Goal: Information Seeking & Learning: Get advice/opinions

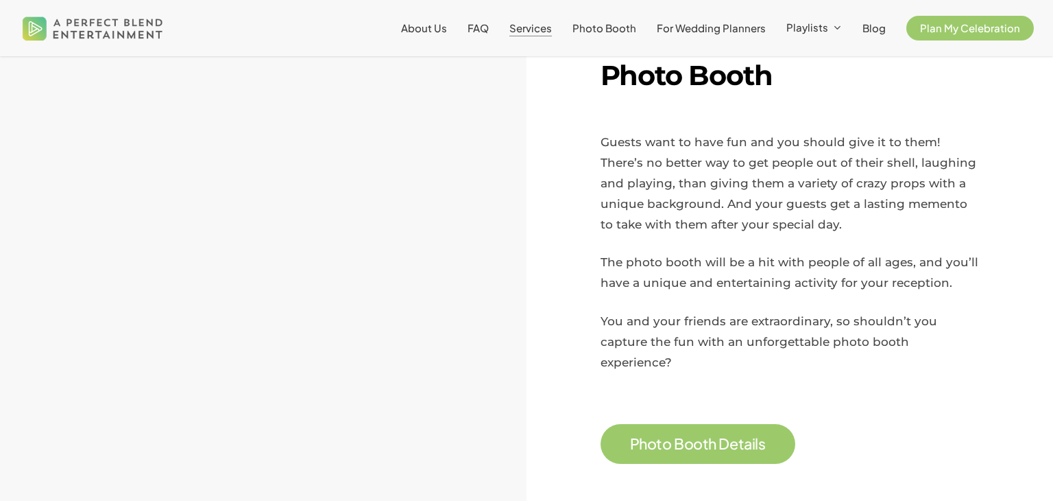
scroll to position [1070, 0]
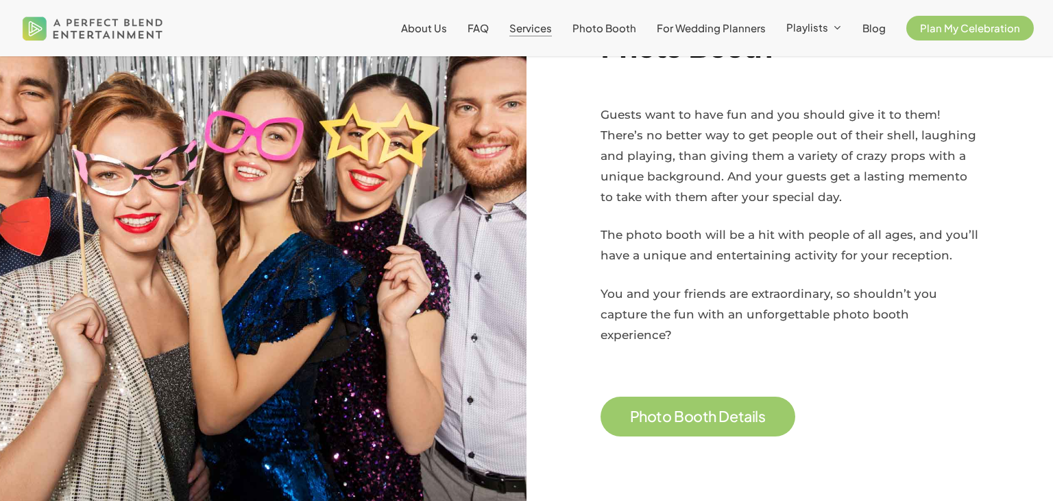
click at [536, 29] on span "Services" at bounding box center [531, 27] width 43 height 13
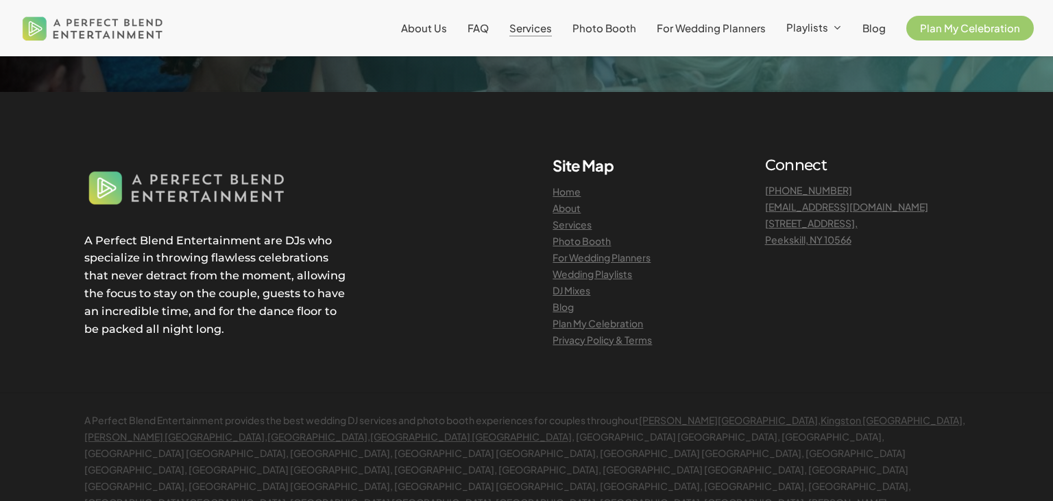
scroll to position [3045, 0]
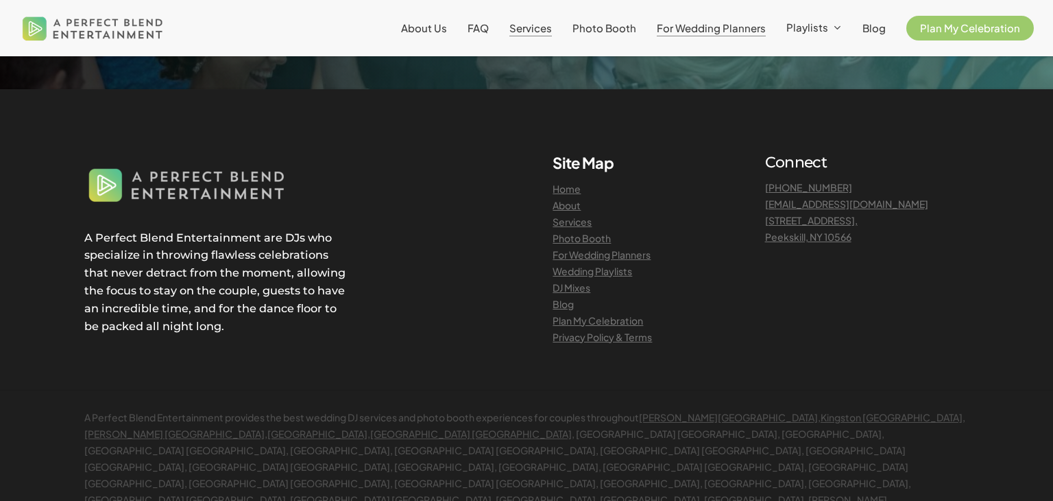
click at [694, 32] on span "For Wedding Planners" at bounding box center [711, 27] width 109 height 13
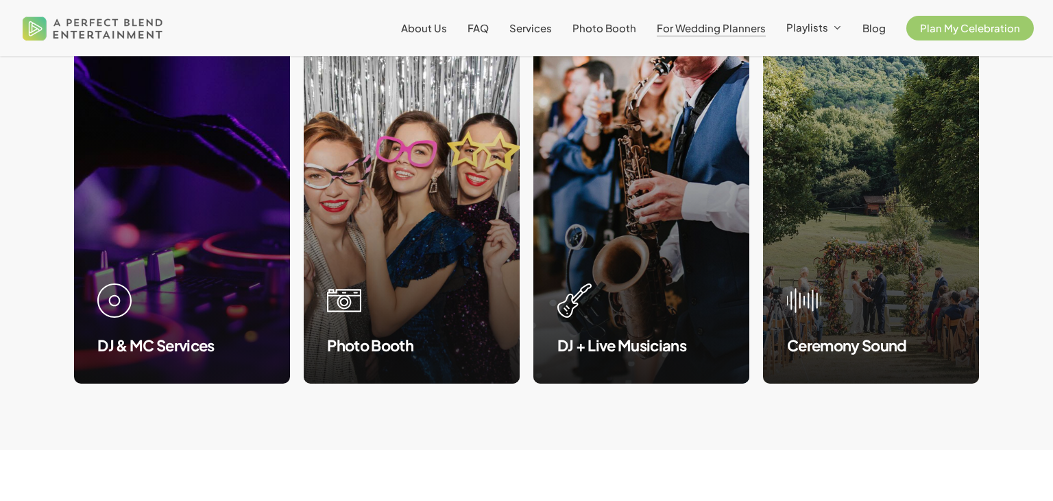
scroll to position [1426, 0]
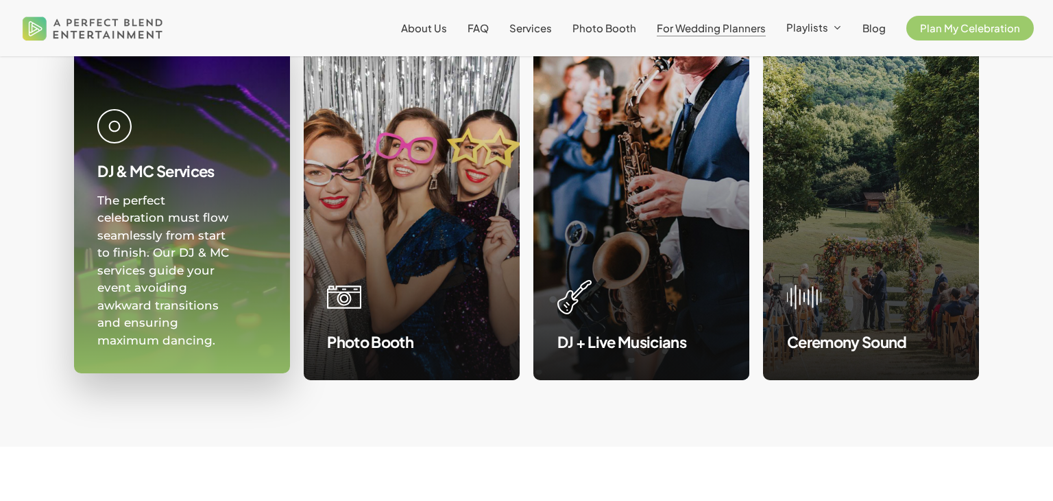
click at [119, 204] on div "The perfect celebration must flow seamlessly from start to finish. Our DJ & MC …" at bounding box center [164, 271] width 135 height 158
click at [132, 133] on div "DJ & MC Services" at bounding box center [181, 147] width 169 height 76
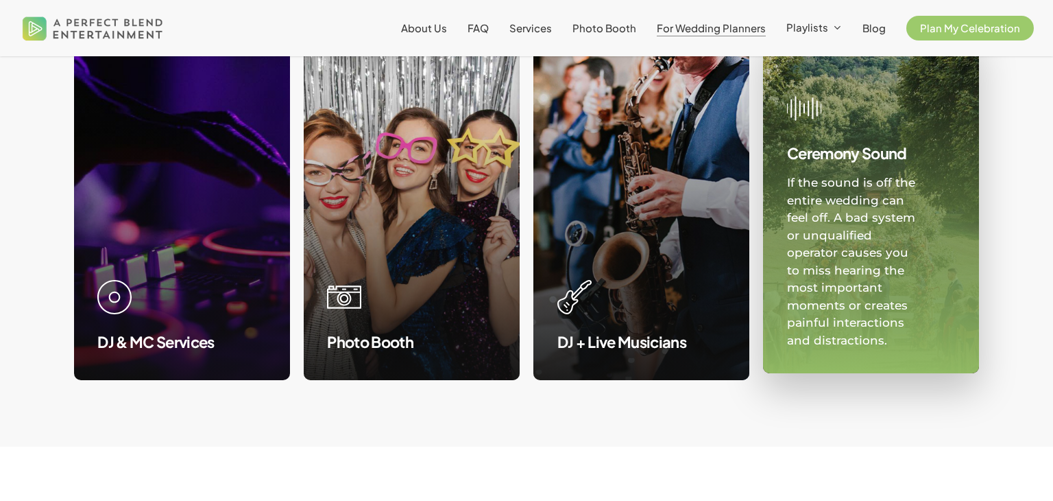
click at [815, 189] on div "If the sound is off the entire wedding can feel off. A bad system or unqualifie…" at bounding box center [854, 261] width 135 height 175
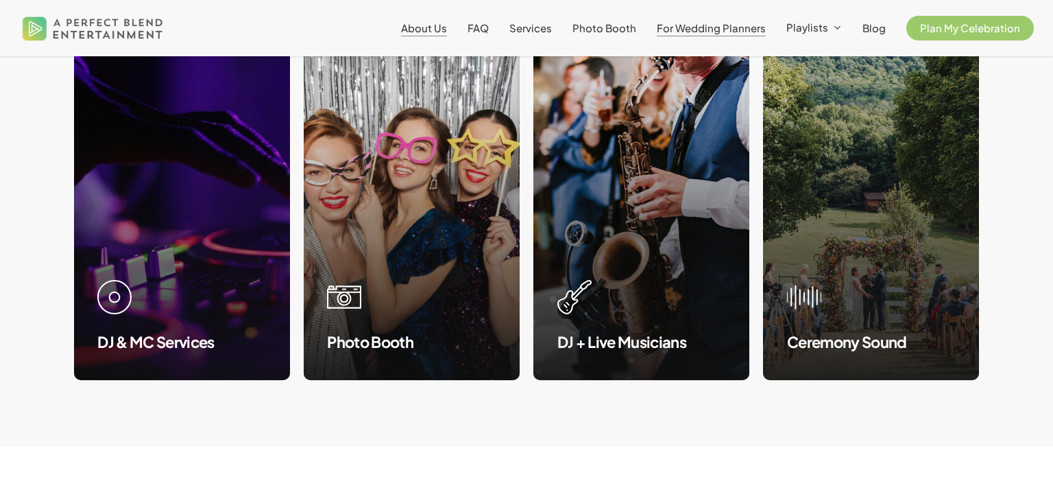
click at [442, 25] on span "About Us" at bounding box center [424, 27] width 46 height 13
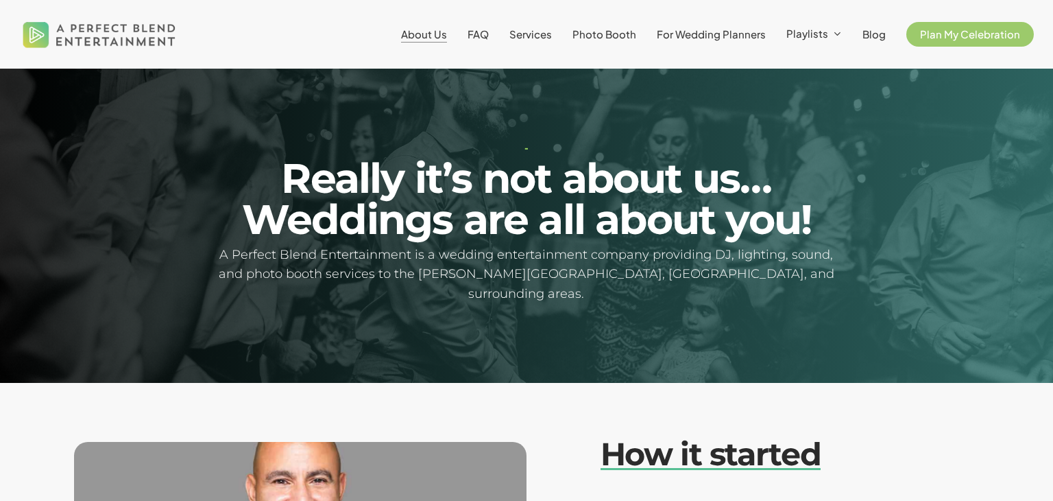
click at [715, 302] on div at bounding box center [526, 226] width 1053 height 314
drag, startPoint x: 713, startPoint y: 433, endPoint x: 915, endPoint y: 435, distance: 201.6
click at [915, 435] on h2 "How it started" at bounding box center [781, 454] width 360 height 38
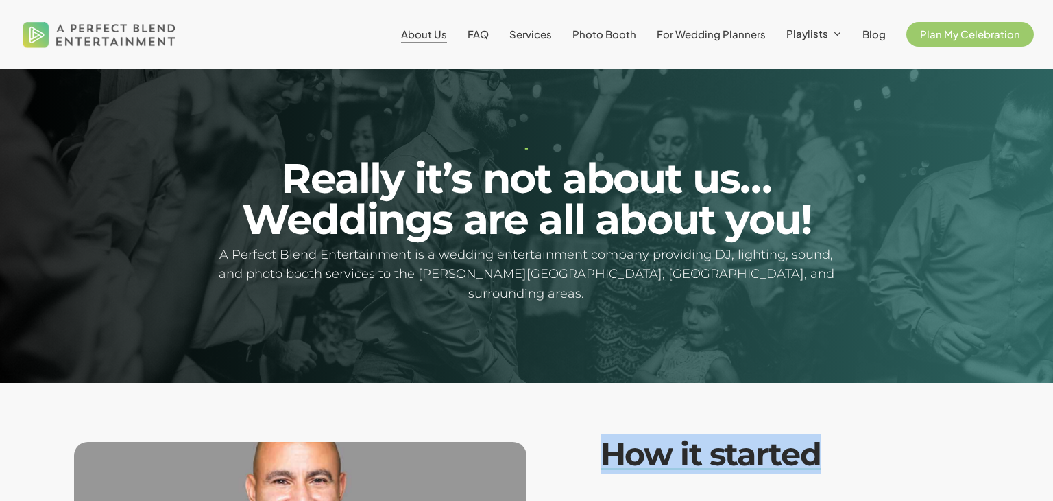
drag, startPoint x: 915, startPoint y: 435, endPoint x: 600, endPoint y: 439, distance: 314.8
click at [601, 439] on h2 "How it started" at bounding box center [781, 454] width 360 height 38
click at [601, 439] on em "How it started" at bounding box center [711, 453] width 221 height 39
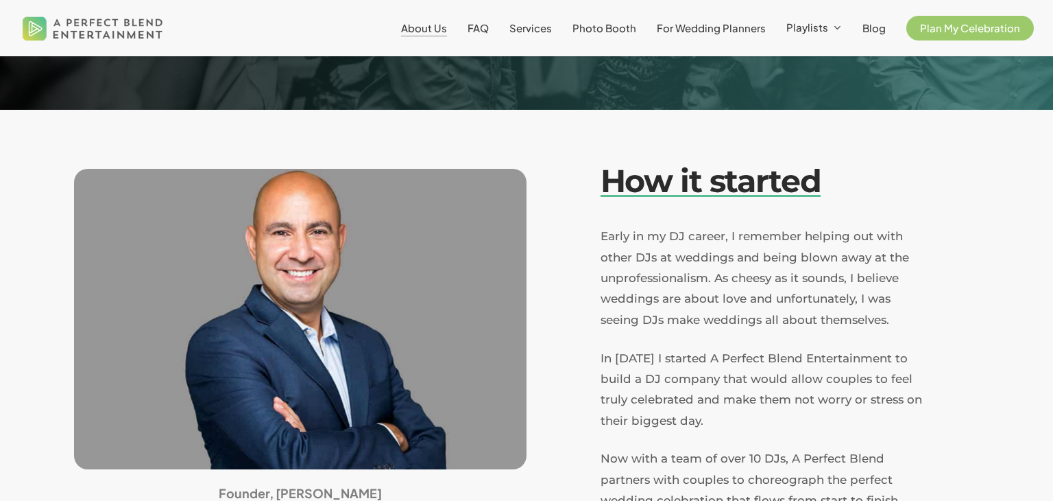
scroll to position [274, 0]
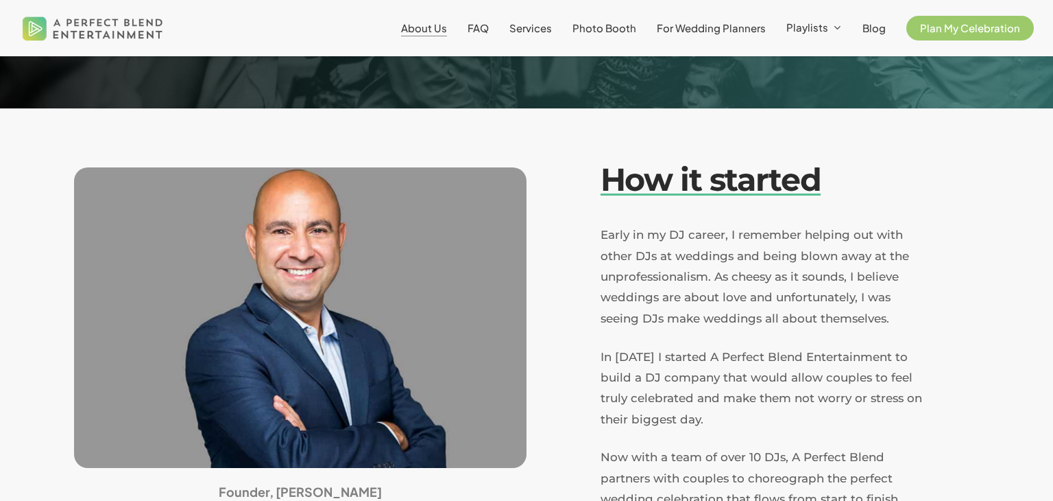
click at [531, 42] on li "Services" at bounding box center [530, 28] width 63 height 56
click at [537, 34] on li "Services" at bounding box center [530, 28] width 63 height 56
click at [538, 29] on span "Services" at bounding box center [531, 27] width 43 height 13
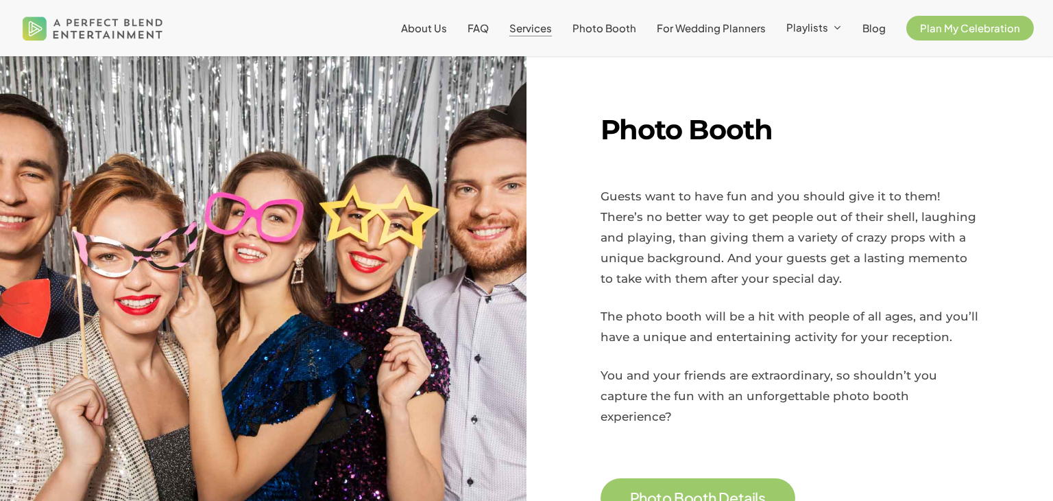
scroll to position [988, 0]
click at [643, 489] on span "P h o t o B o o t h D e t a i l s" at bounding box center [698, 498] width 136 height 19
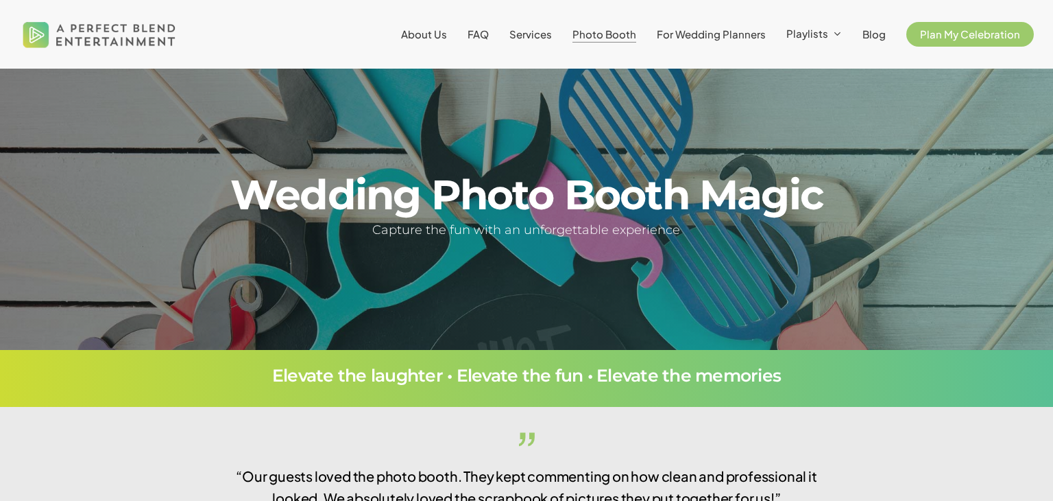
click at [536, 43] on li "Services" at bounding box center [530, 34] width 63 height 69
click at [536, 38] on span "Services" at bounding box center [531, 33] width 43 height 13
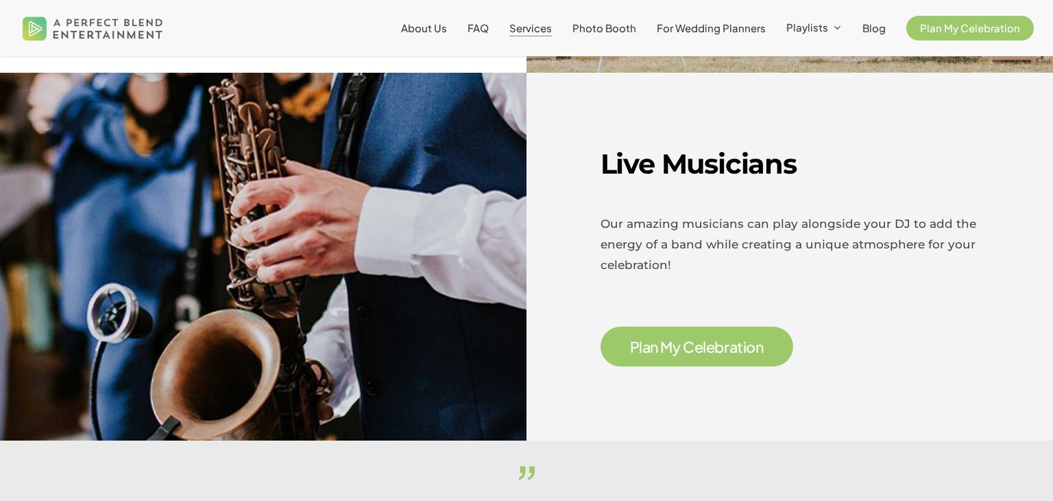
scroll to position [2085, 0]
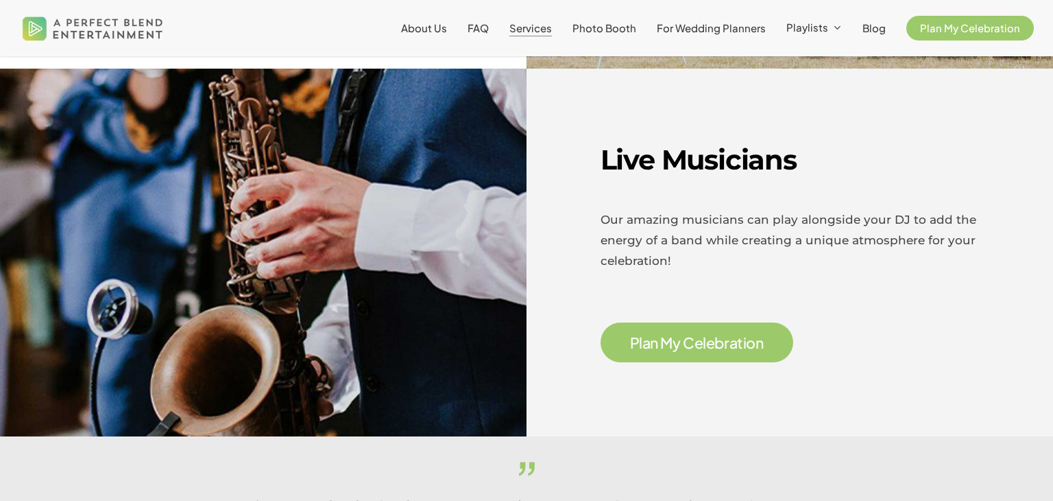
click at [647, 322] on span "P l a n M y C e l e b r a t i o n" at bounding box center [697, 342] width 193 height 40
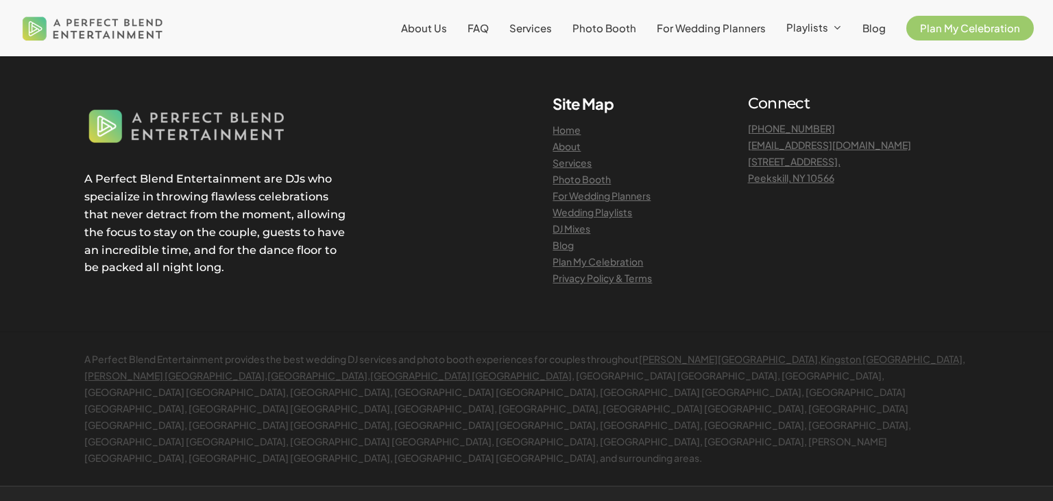
scroll to position [1646, 0]
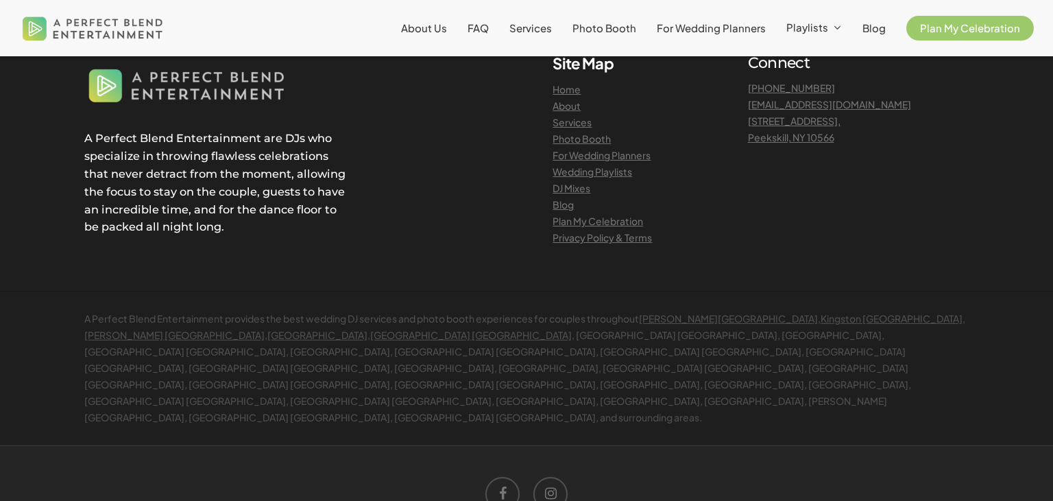
click at [553, 124] on link "Services" at bounding box center [572, 122] width 39 height 12
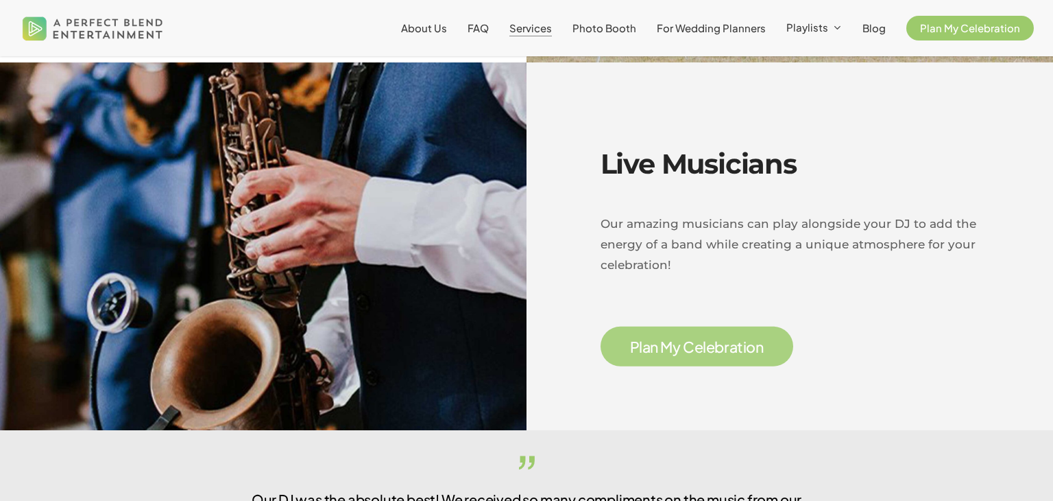
scroll to position [2112, 0]
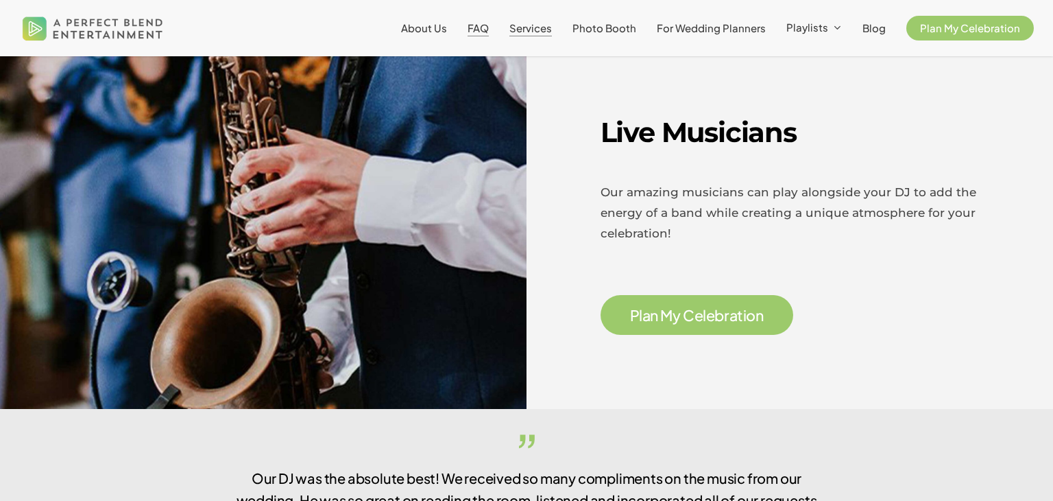
click at [484, 25] on span "FAQ" at bounding box center [478, 27] width 21 height 13
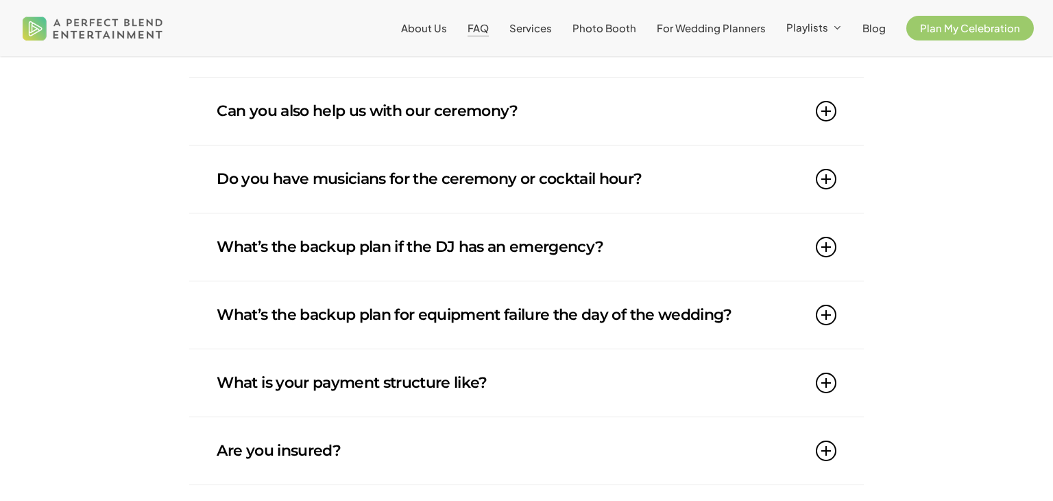
scroll to position [1180, 0]
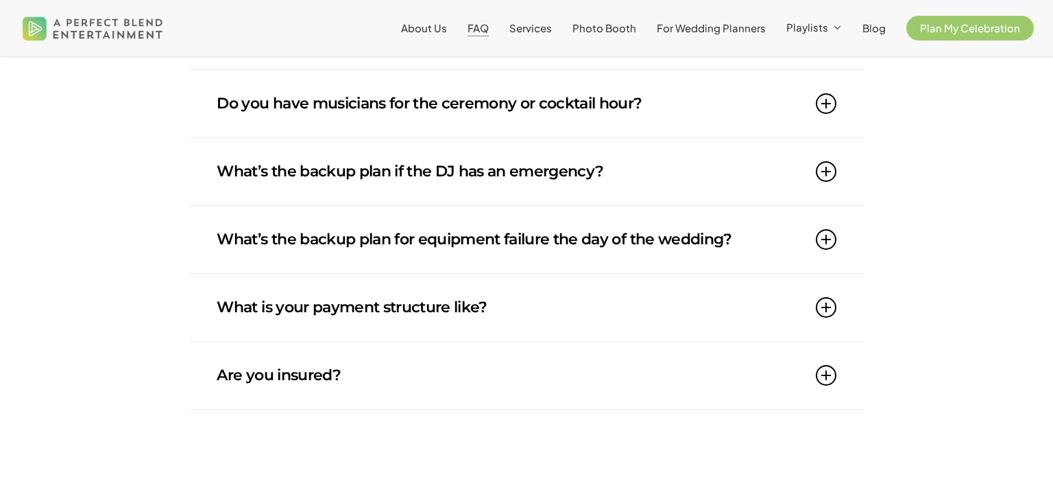
click at [389, 99] on link "Do you have musicians for the ceremony or cocktail hour?" at bounding box center [526, 103] width 619 height 67
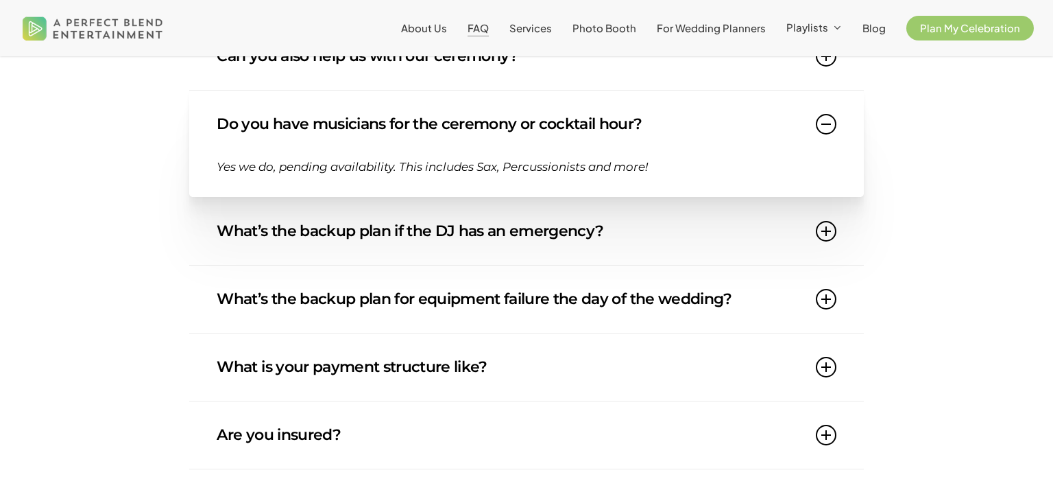
scroll to position [1152, 0]
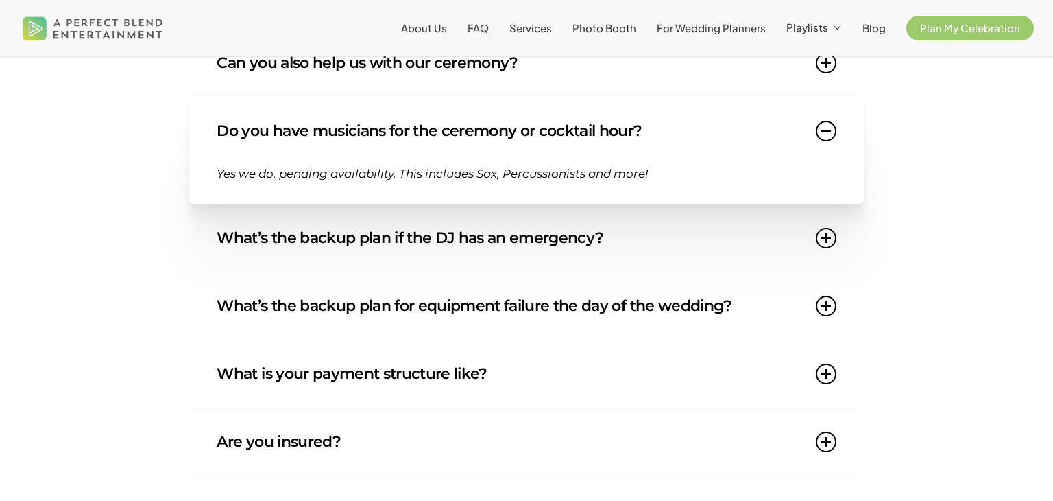
click at [447, 30] on span "About Us" at bounding box center [424, 27] width 46 height 13
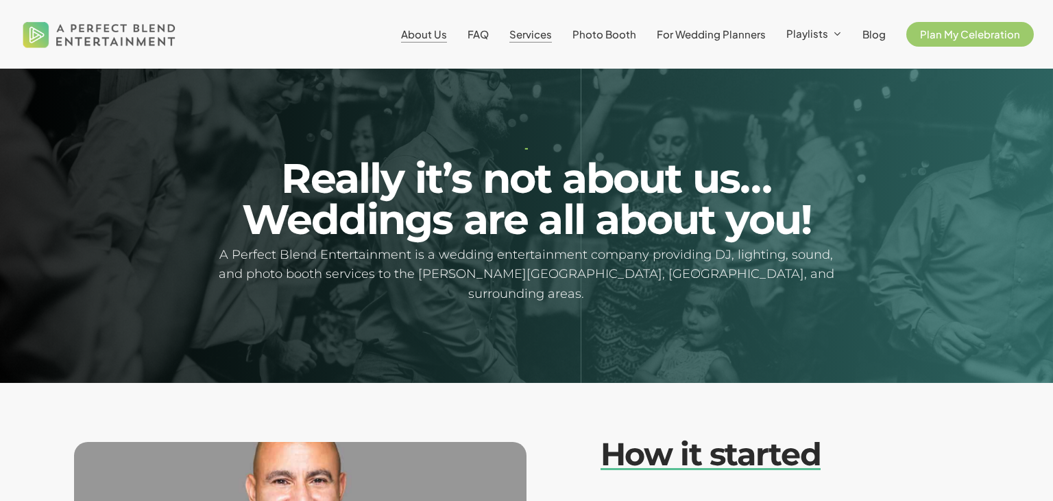
click at [536, 38] on span "Services" at bounding box center [531, 33] width 43 height 13
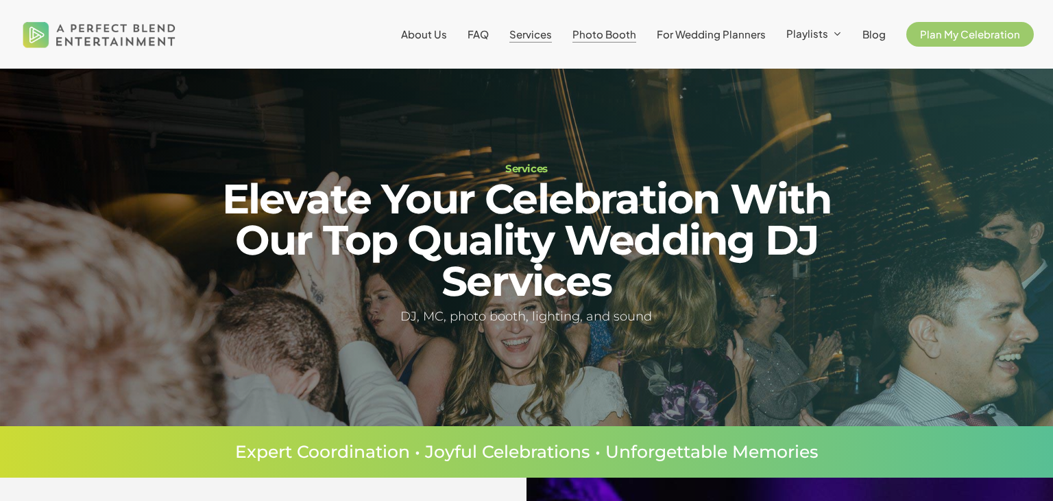
click at [595, 40] on span "Photo Booth" at bounding box center [605, 33] width 64 height 13
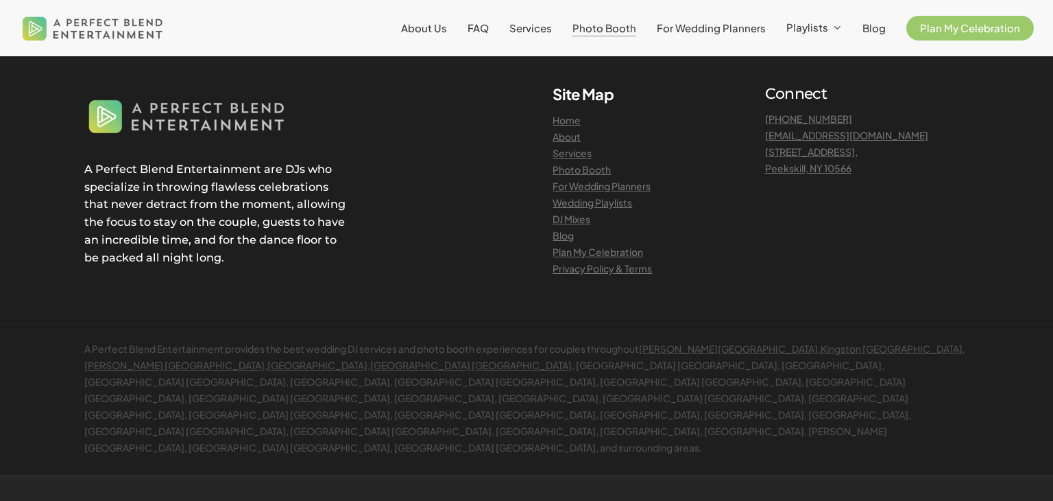
scroll to position [3237, 0]
click at [533, 29] on span "Services" at bounding box center [531, 27] width 43 height 13
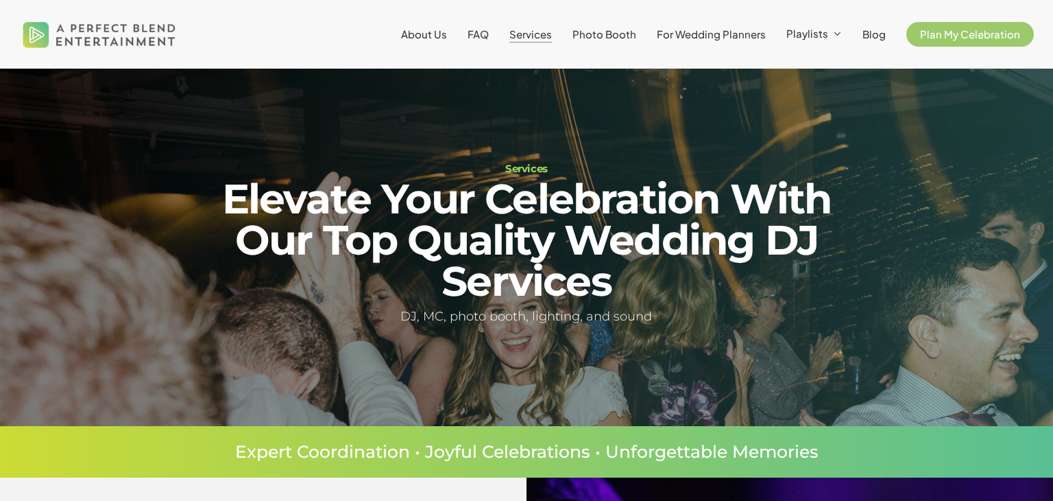
click at [426, 46] on li "About Us" at bounding box center [424, 34] width 67 height 69
click at [426, 40] on span "About Us" at bounding box center [424, 33] width 46 height 13
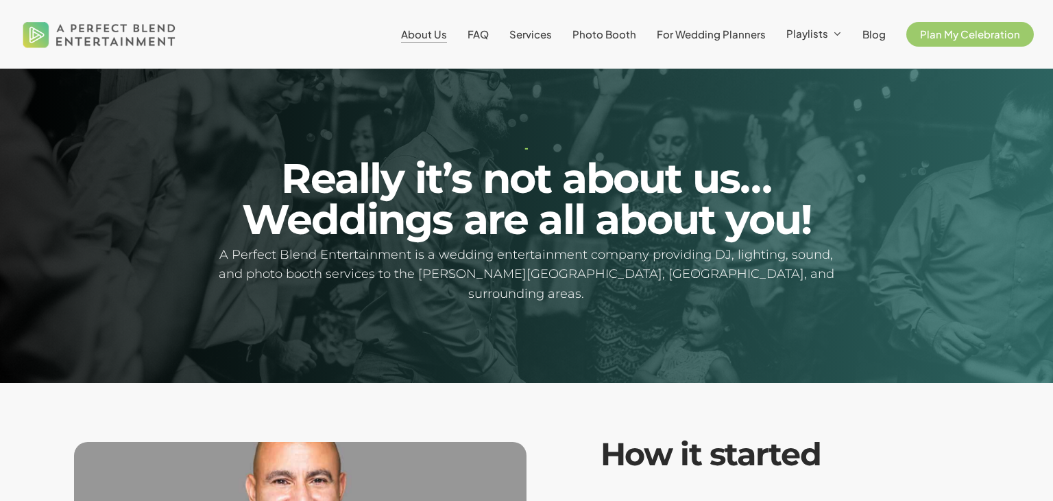
click at [499, 37] on li "FAQ" at bounding box center [478, 34] width 42 height 69
click at [489, 36] on span "FAQ" at bounding box center [478, 33] width 21 height 13
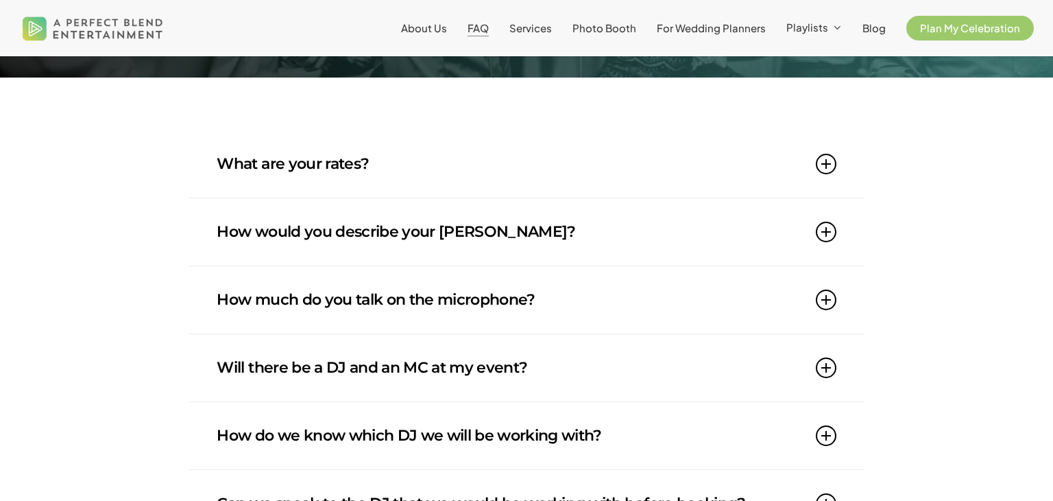
scroll to position [192, 0]
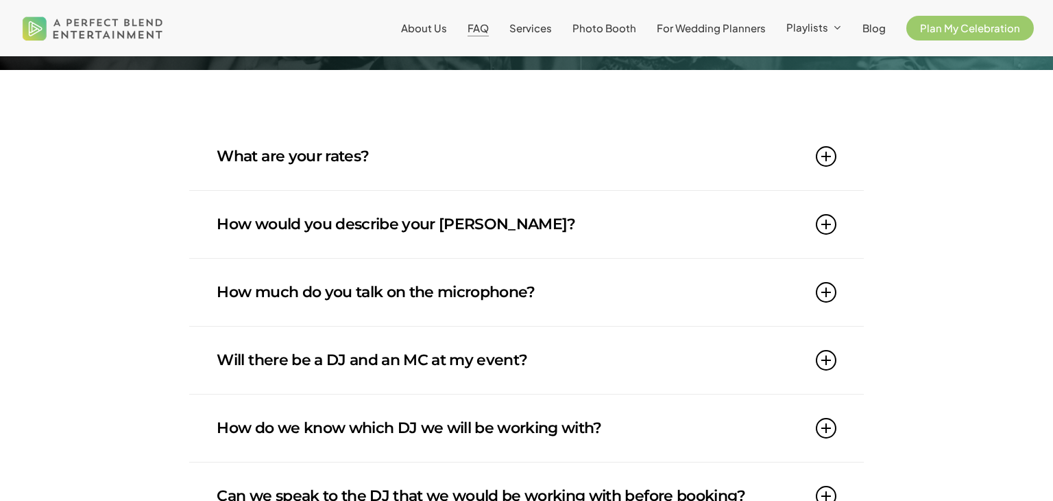
click at [372, 164] on link "What are your rates?" at bounding box center [526, 156] width 619 height 67
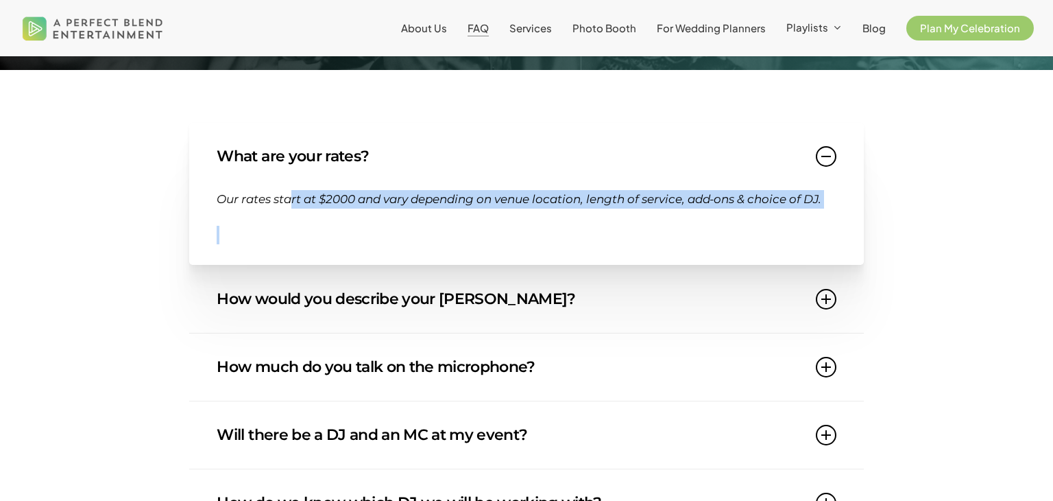
drag, startPoint x: 294, startPoint y: 196, endPoint x: 446, endPoint y: 230, distance: 155.9
click at [446, 230] on div "Our rates start at $2000 and vary depending on venue location, length of servic…" at bounding box center [526, 217] width 619 height 54
click at [446, 230] on p at bounding box center [526, 235] width 619 height 19
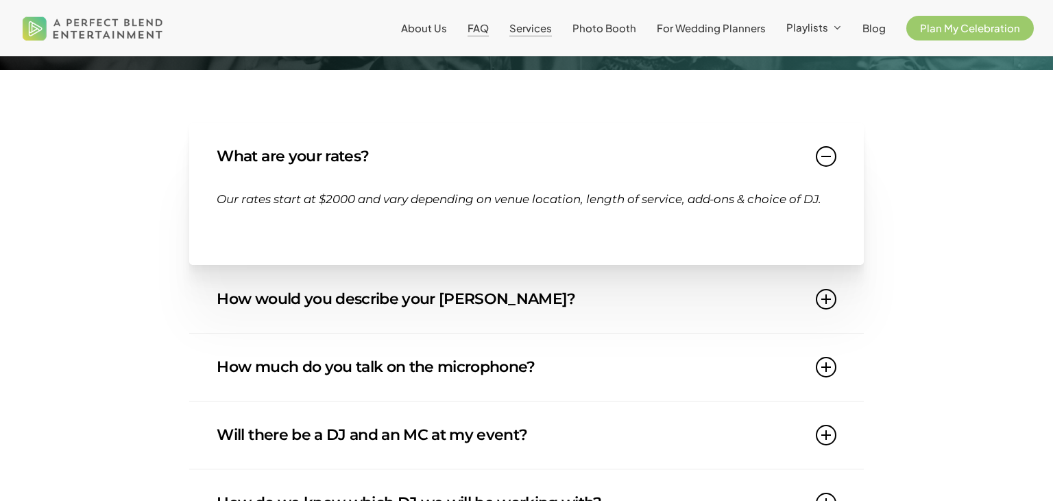
click at [551, 26] on span "Services" at bounding box center [531, 27] width 43 height 13
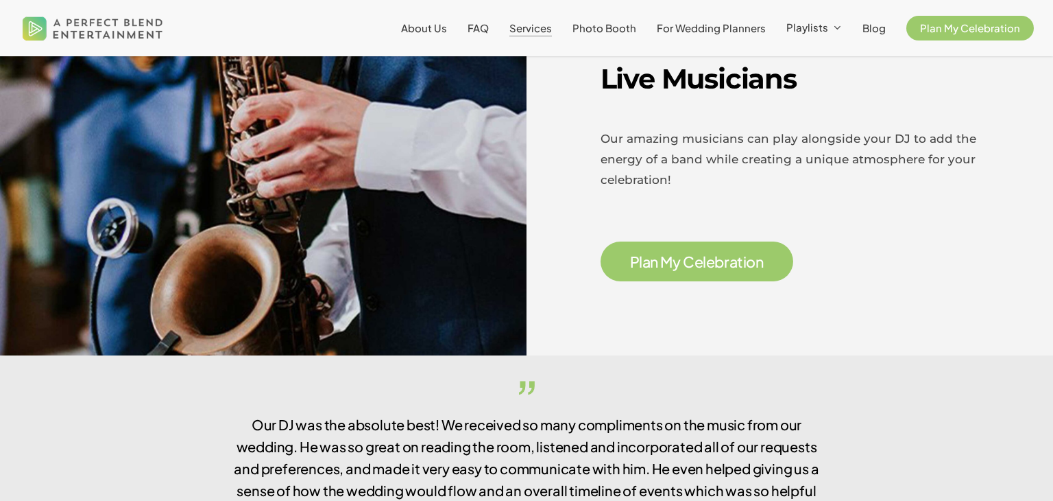
scroll to position [2167, 0]
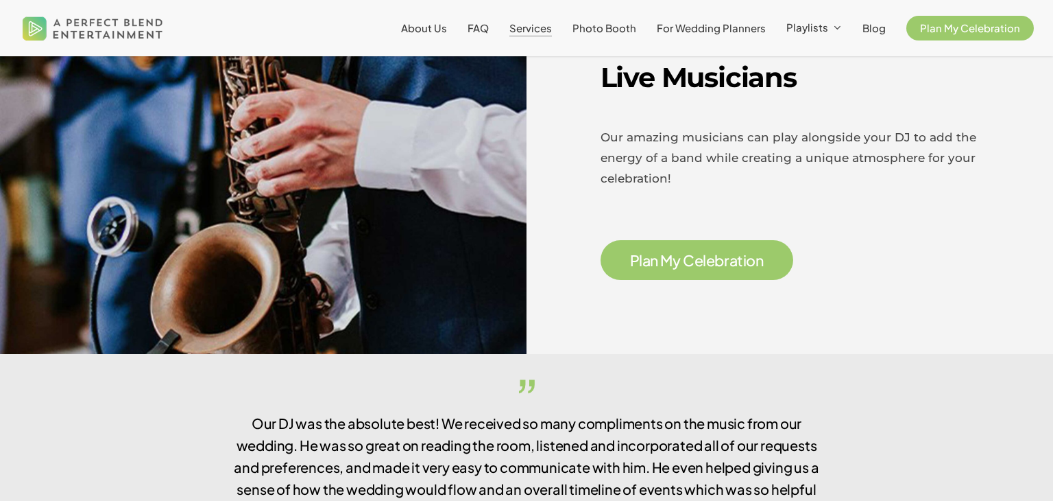
click at [553, 18] on li "Services" at bounding box center [530, 28] width 63 height 56
click at [540, 23] on span "Services" at bounding box center [531, 27] width 43 height 13
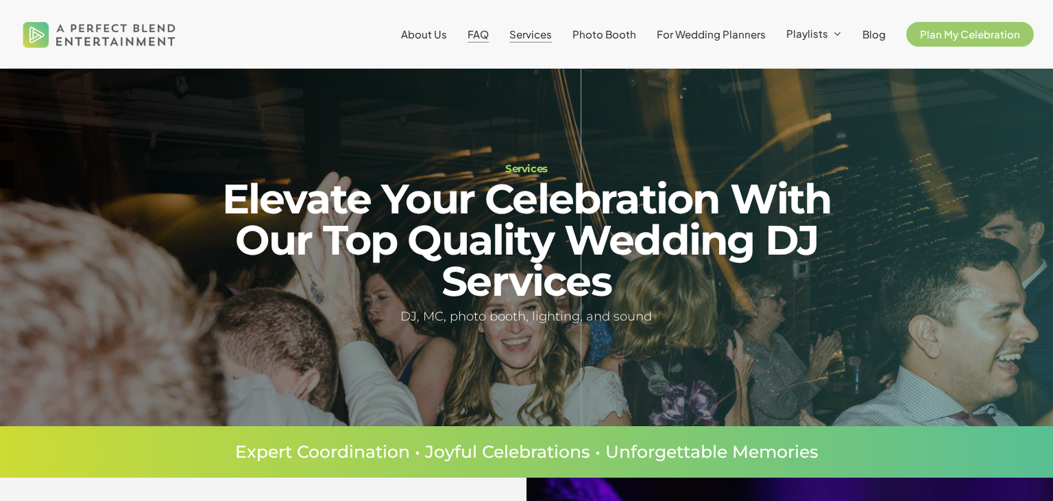
click at [489, 34] on span "FAQ" at bounding box center [478, 33] width 21 height 13
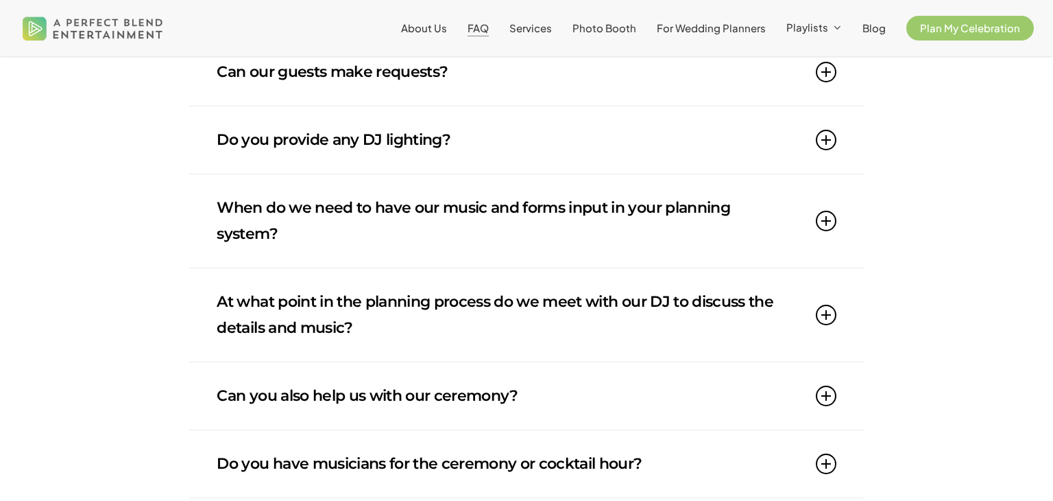
scroll to position [823, 0]
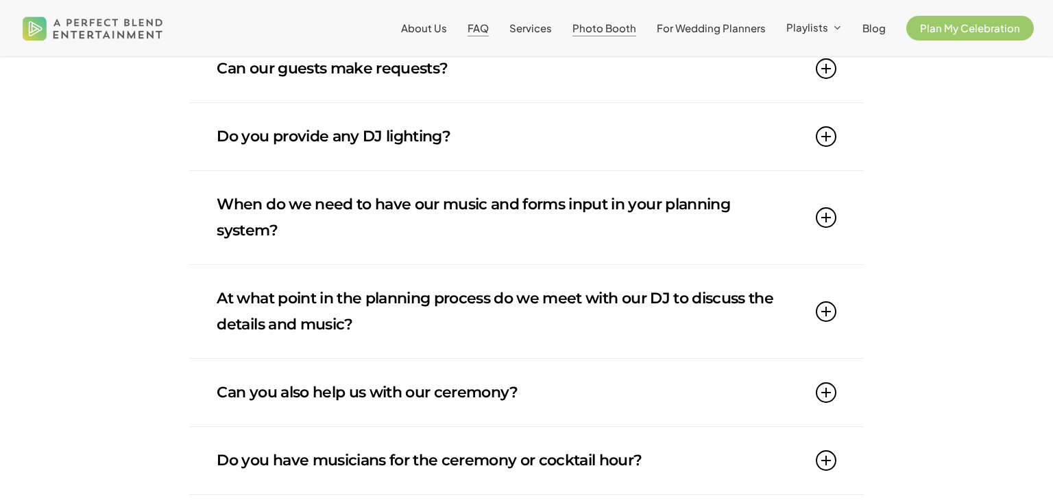
click at [625, 32] on span "Photo Booth" at bounding box center [605, 27] width 64 height 13
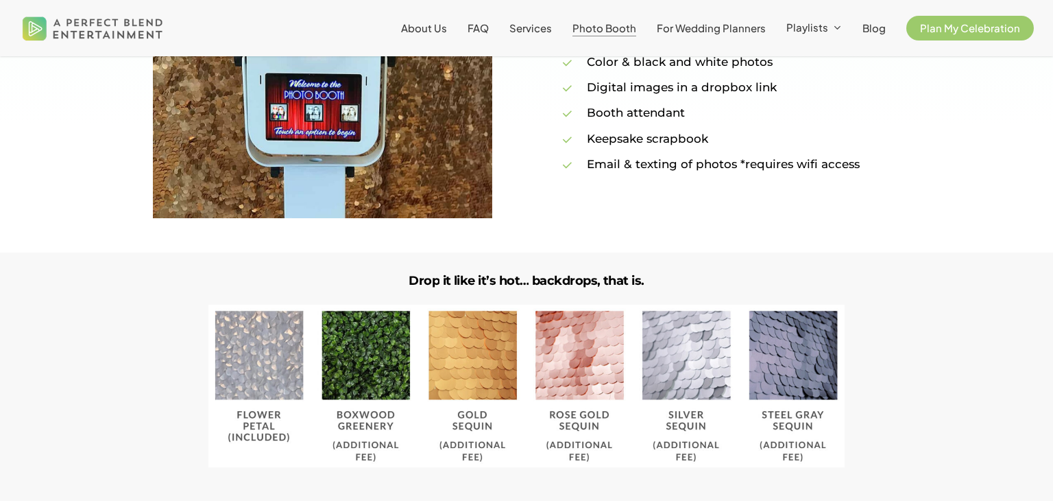
scroll to position [1262, 0]
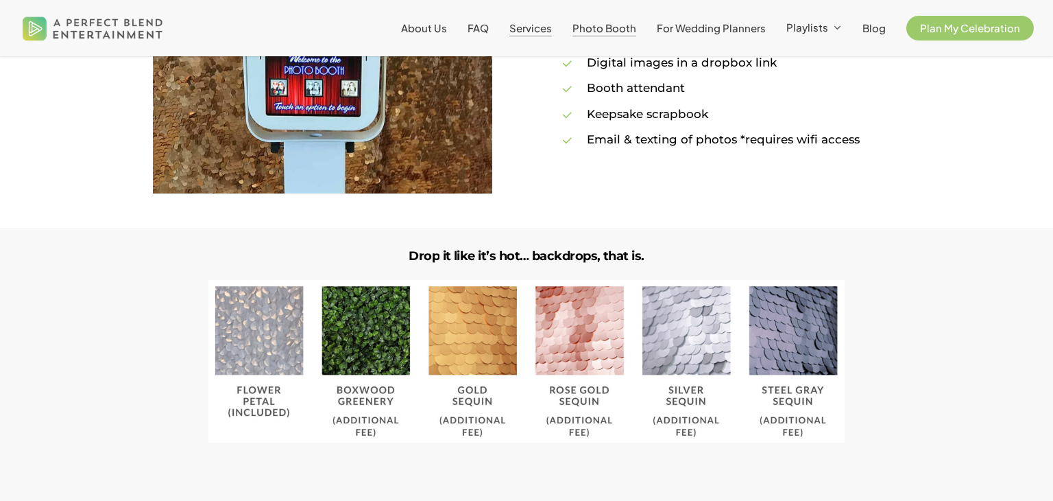
click at [535, 26] on span "Services" at bounding box center [531, 27] width 43 height 13
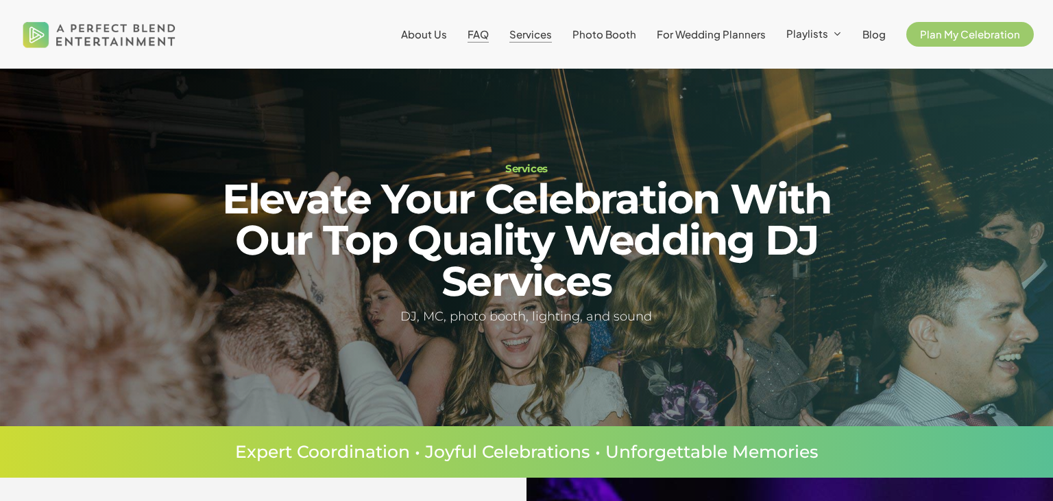
click at [481, 32] on span "FAQ" at bounding box center [478, 33] width 21 height 13
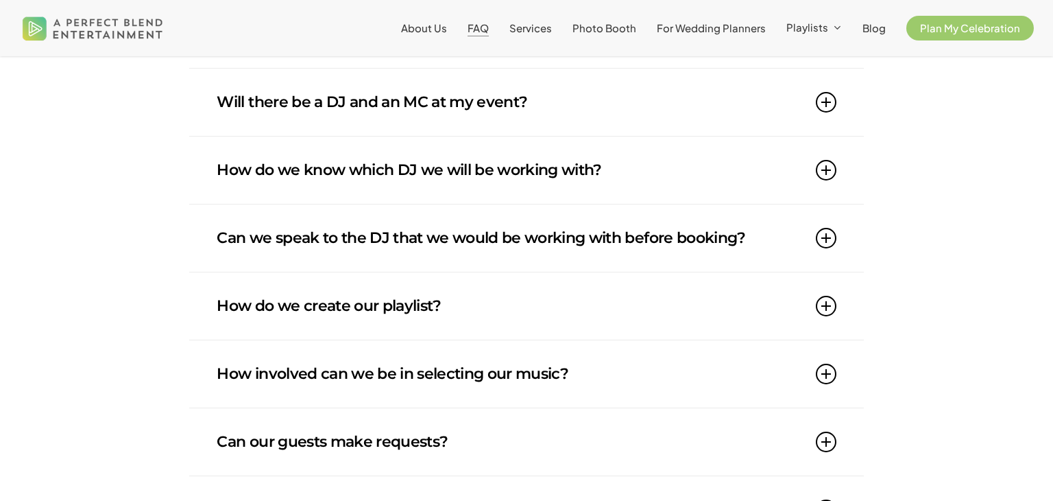
scroll to position [466, 0]
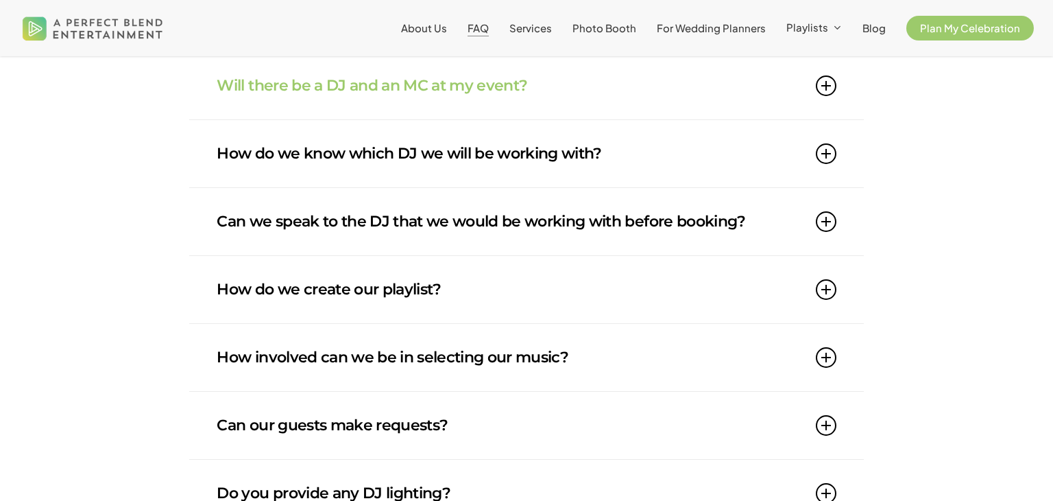
click at [192, 99] on div "Will there be a DJ and an MC at my event? Gone are the times when a DJ would br…" at bounding box center [526, 86] width 674 height 68
drag, startPoint x: 857, startPoint y: 128, endPoint x: 897, endPoint y: 150, distance: 45.8
click at [897, 150] on div "What are your rates? Our rates start at $2000 and vary depending on venue locat…" at bounding box center [526, 485] width 1053 height 1274
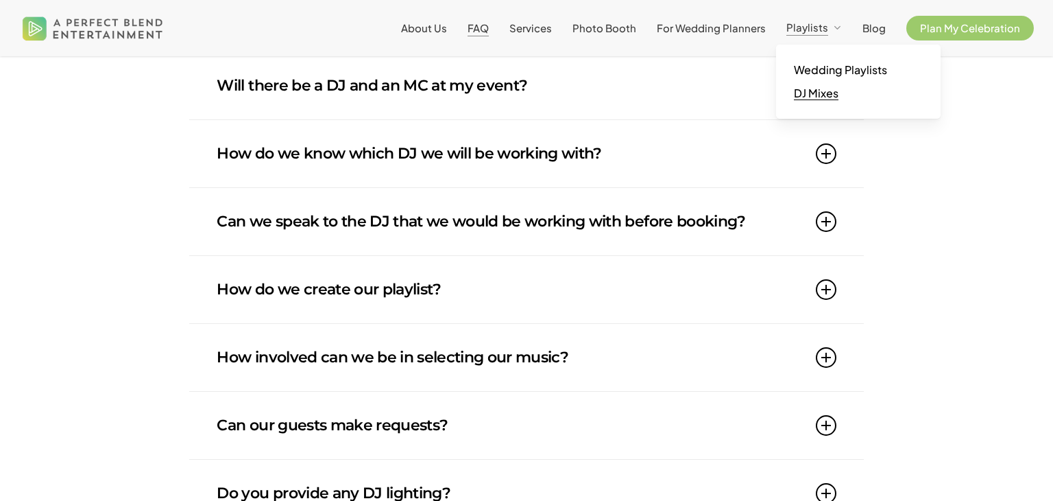
click at [828, 88] on span "DJ Mixes" at bounding box center [816, 93] width 45 height 14
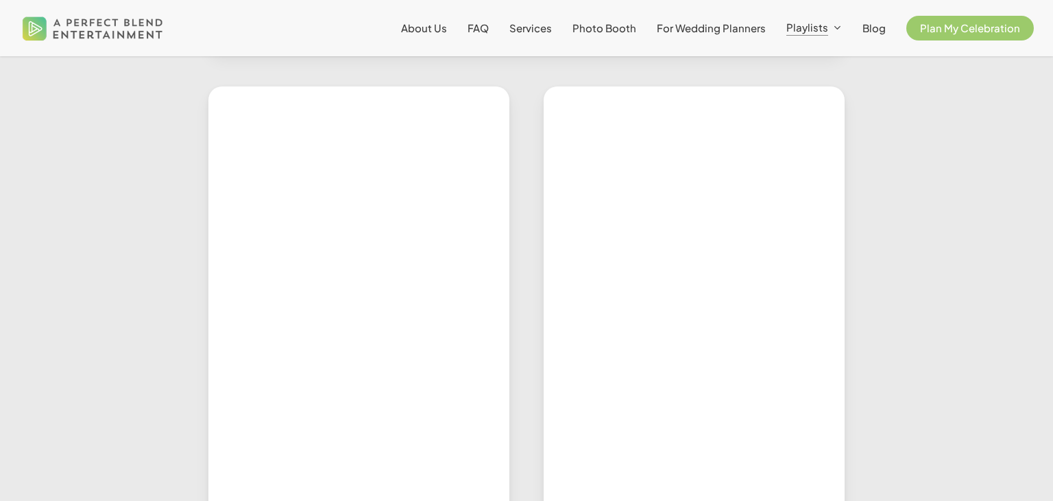
scroll to position [589, 0]
click at [528, 212] on div at bounding box center [694, 485] width 335 height 803
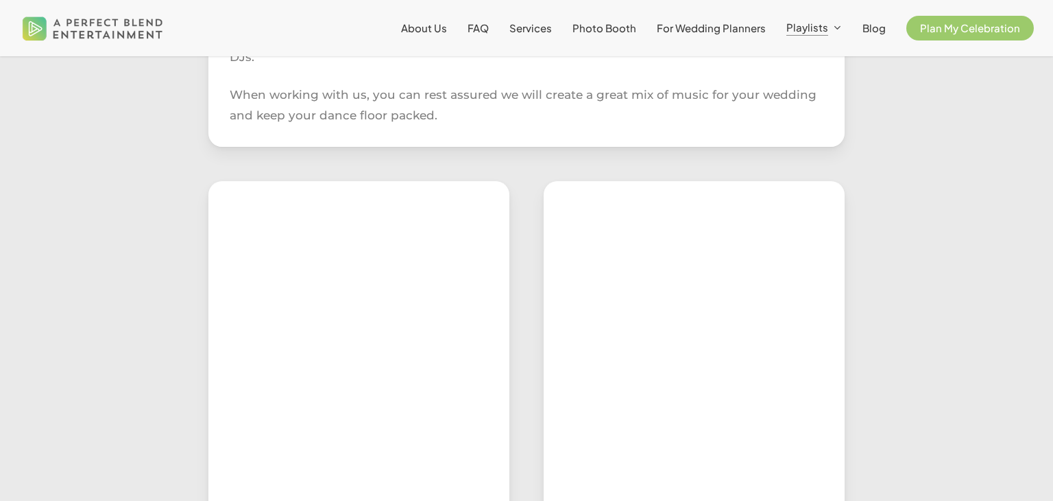
scroll to position [489, 0]
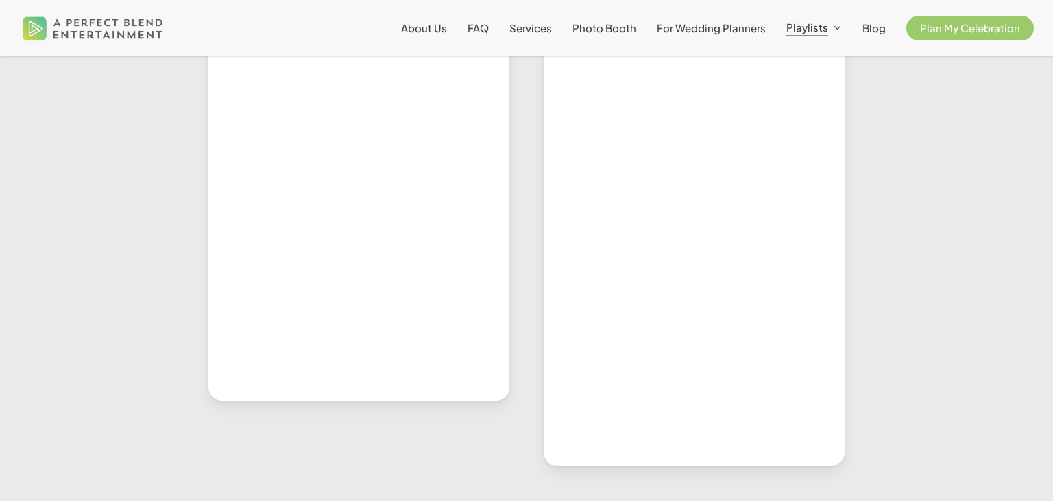
scroll to position [1038, 0]
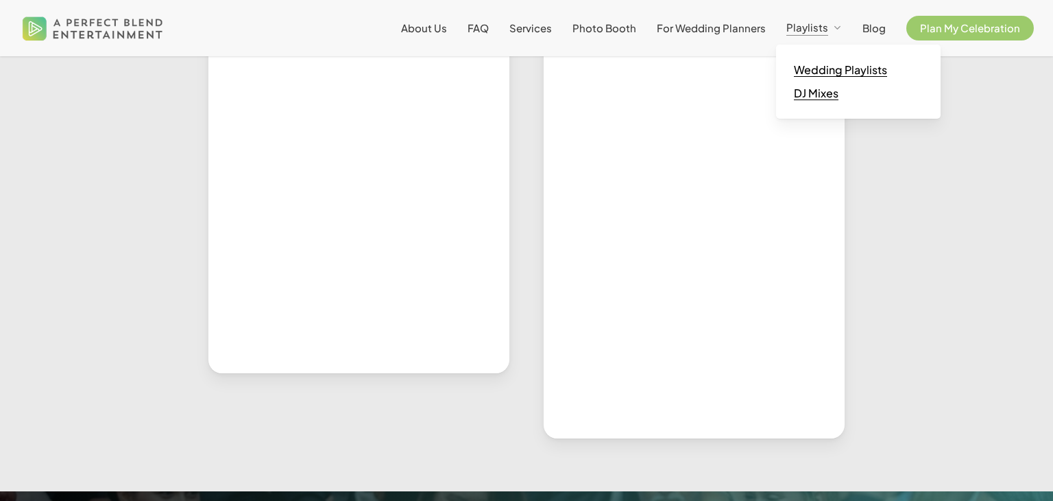
click at [844, 67] on span "Wedding Playlists" at bounding box center [840, 69] width 93 height 14
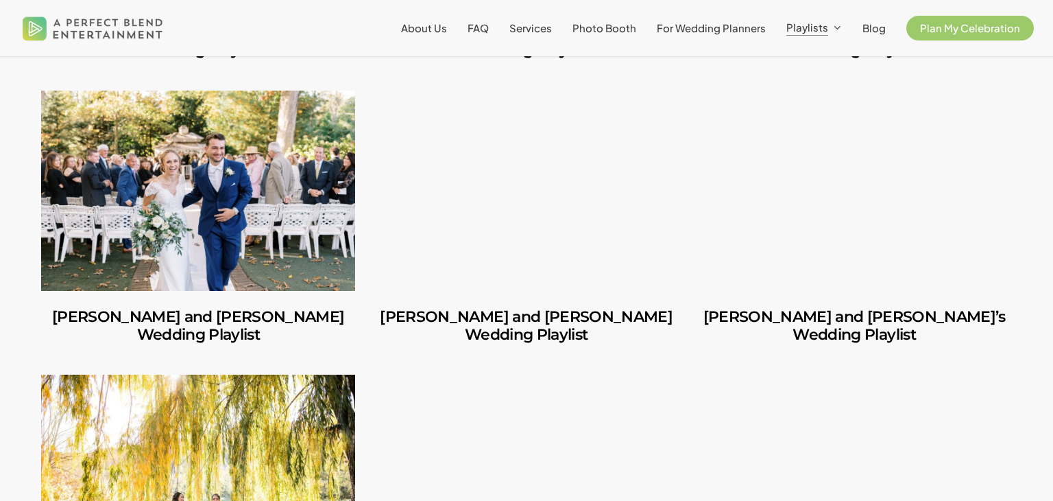
scroll to position [960, 0]
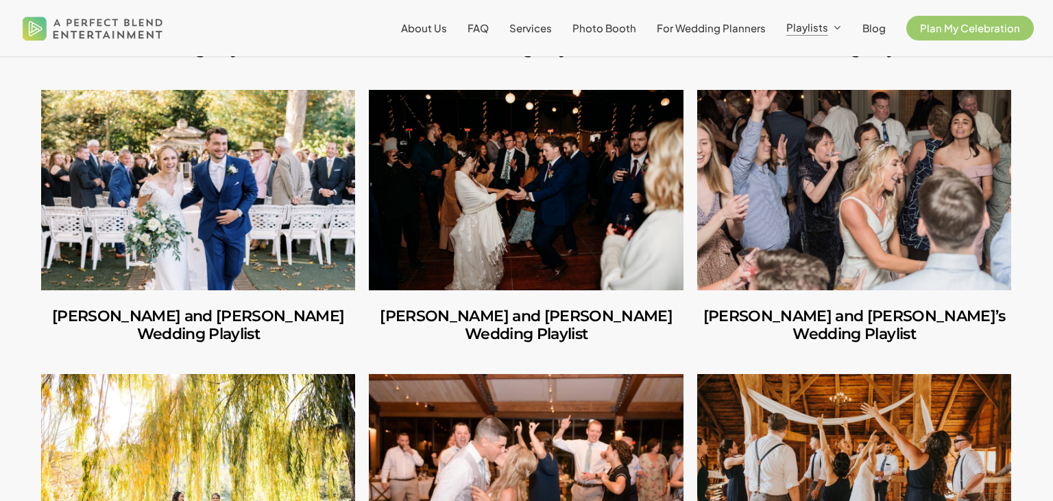
click at [232, 252] on link "George and Mackenzie’s Wedding Playlist" at bounding box center [198, 190] width 314 height 200
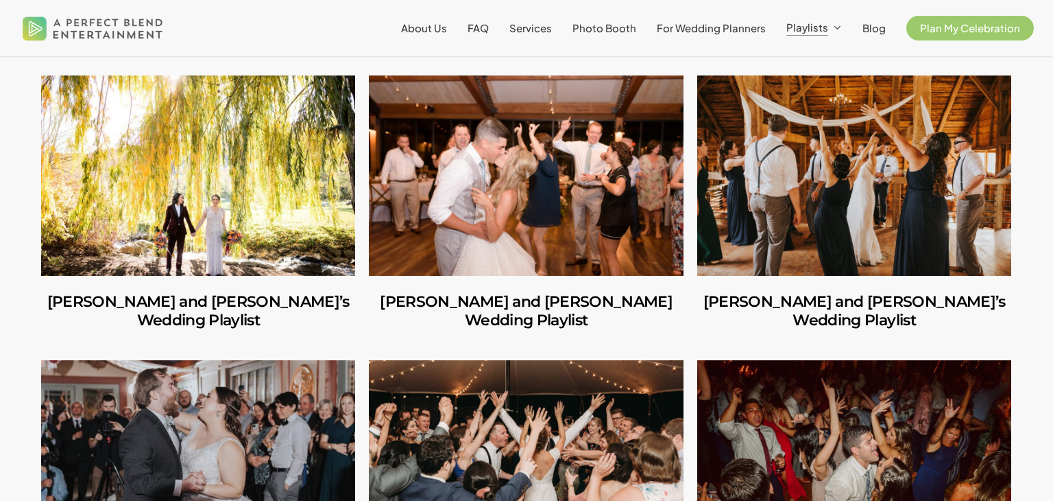
scroll to position [1262, 0]
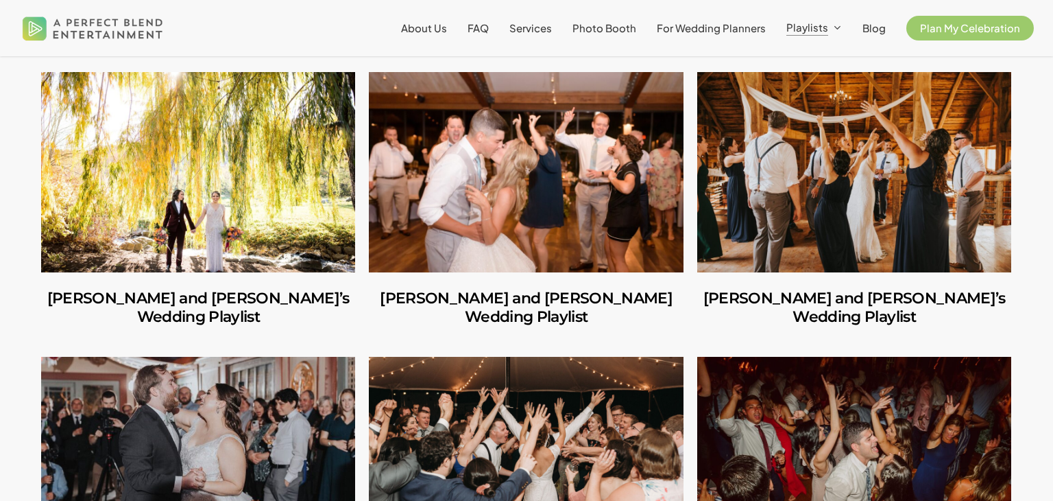
click at [514, 147] on link "Alyssa and Ryan’s Wedding Playlist" at bounding box center [526, 172] width 314 height 200
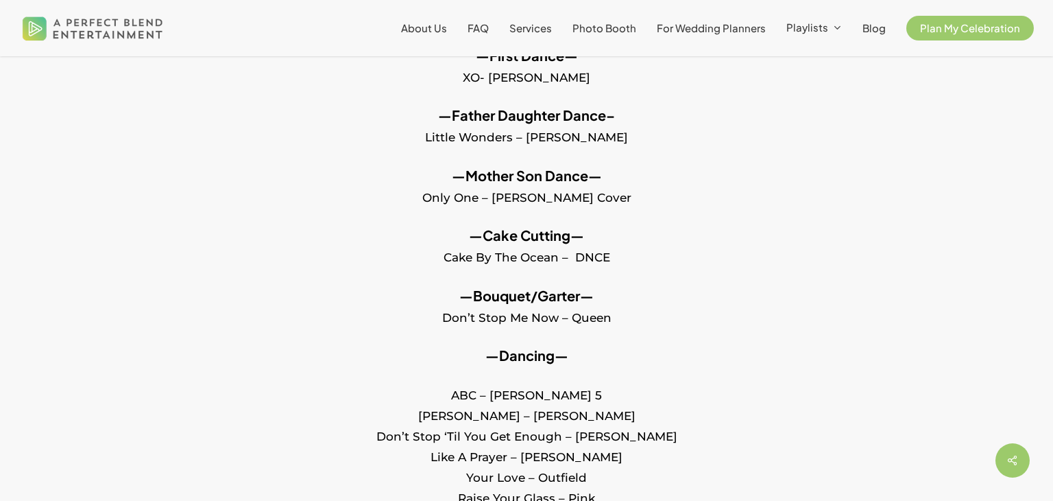
scroll to position [905, 0]
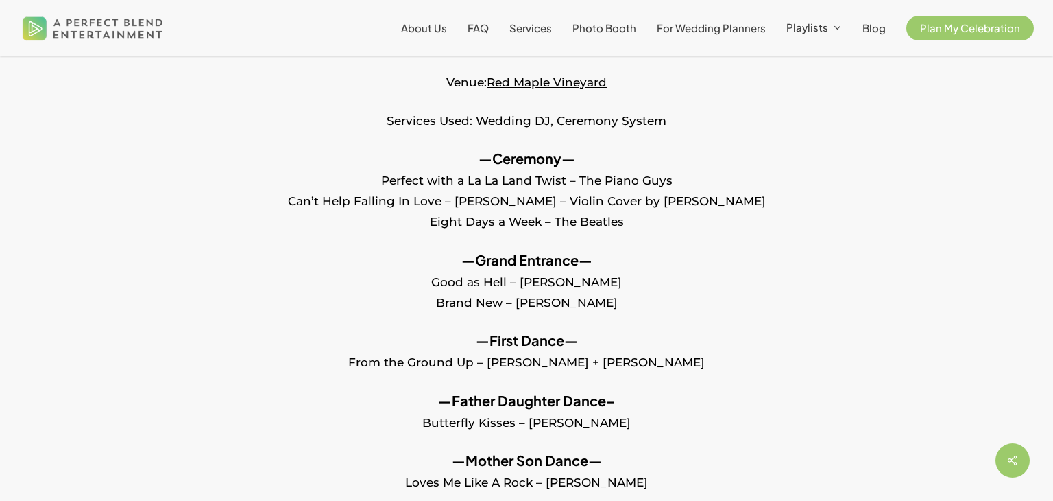
scroll to position [549, 0]
click at [868, 184] on p "—Ceremony— Perfect with a La La Land Twist – The Piano Guys Can’t Help Falling …" at bounding box center [526, 198] width 971 height 102
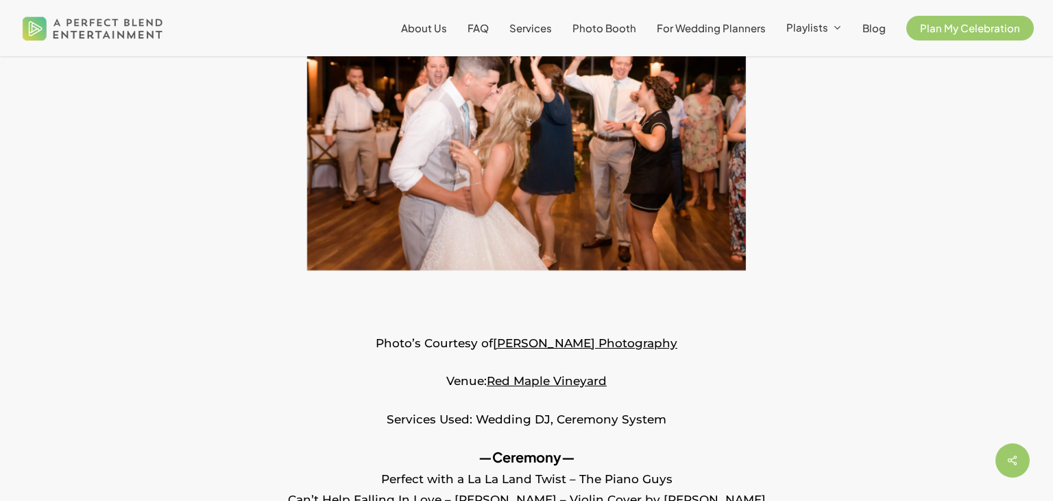
scroll to position [247, 0]
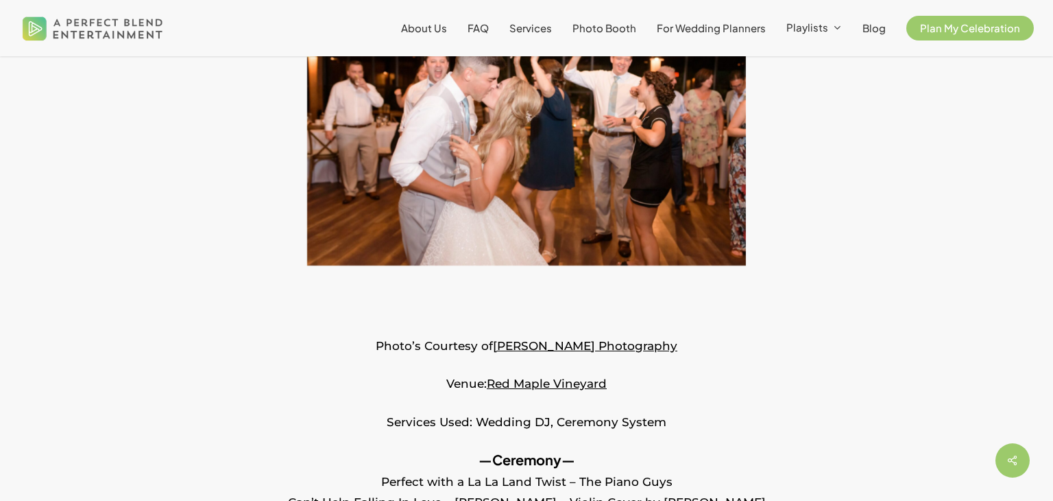
click at [807, 302] on span at bounding box center [526, 169] width 971 height 392
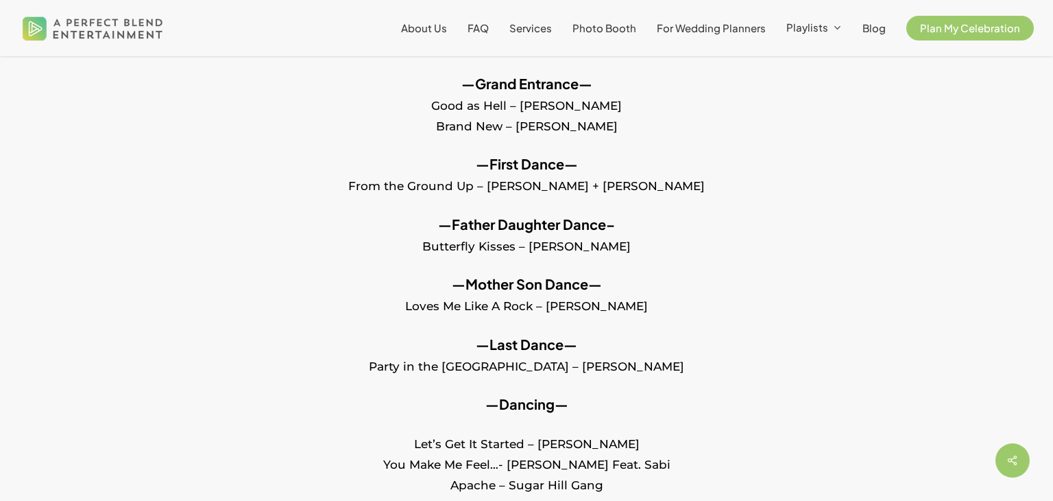
scroll to position [735, 0]
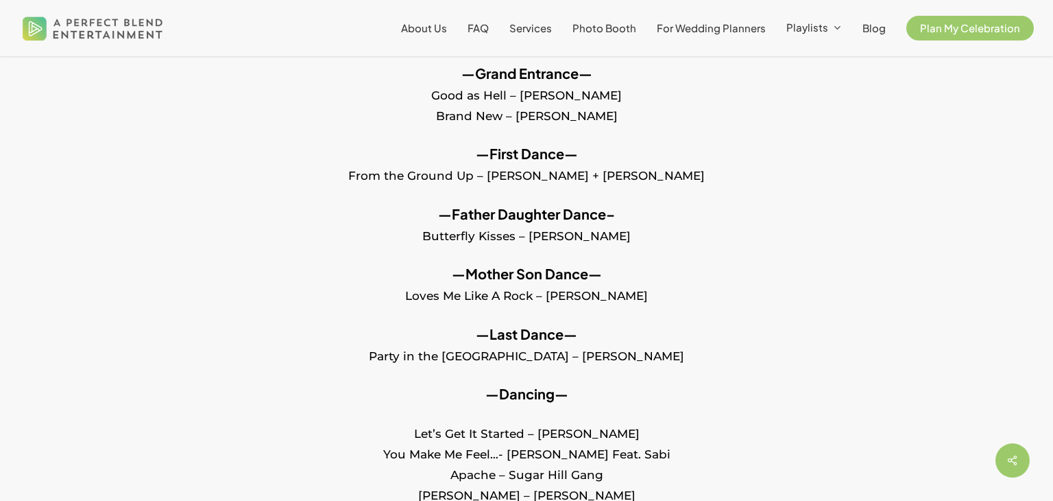
click at [0, 148] on div "[PERSON_NAME] and [PERSON_NAME] Wedding Playlist Photo’s Courtesy of [PERSON_NA…" at bounding box center [526, 444] width 1053 height 2165
click at [8, 436] on div "[PERSON_NAME] and [PERSON_NAME] Wedding Playlist Photo’s Courtesy of [PERSON_NA…" at bounding box center [526, 444] width 1053 height 2165
click at [536, 230] on p "—Father Daughter Dance– Butterfly Kisses – [PERSON_NAME]" at bounding box center [526, 234] width 971 height 60
click at [530, 180] on p "—First Dance— From the Ground Up – [PERSON_NAME] + [PERSON_NAME]" at bounding box center [526, 173] width 971 height 60
